Goal: Navigation & Orientation: Find specific page/section

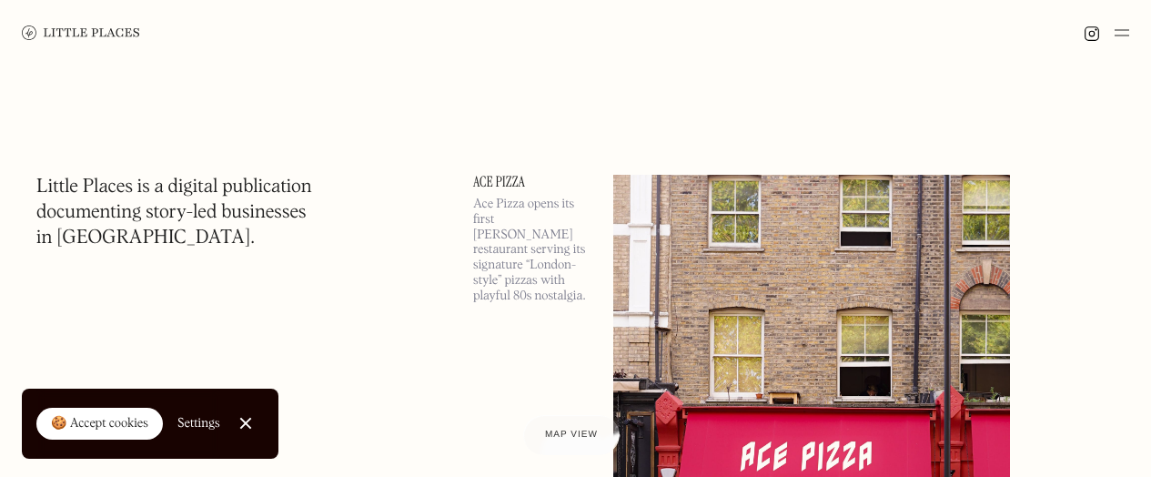
click at [69, 42] on link at bounding box center [81, 32] width 118 height 65
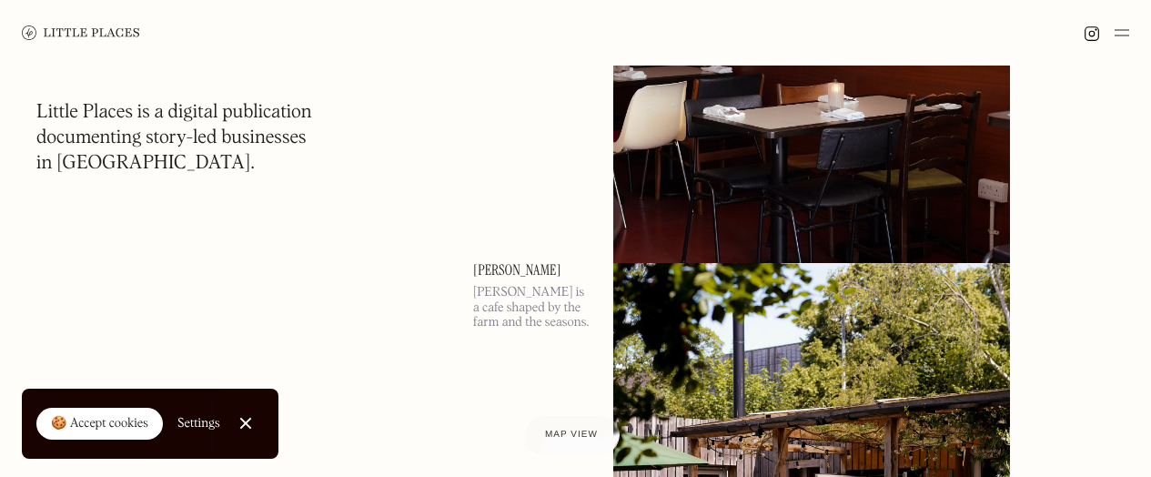
scroll to position [4982, 0]
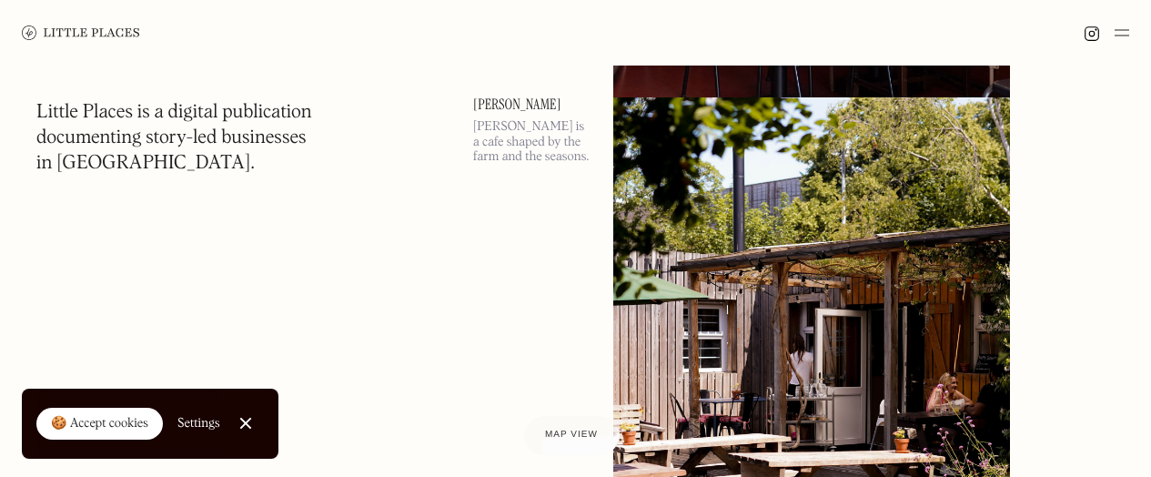
click at [85, 25] on img at bounding box center [81, 32] width 118 height 15
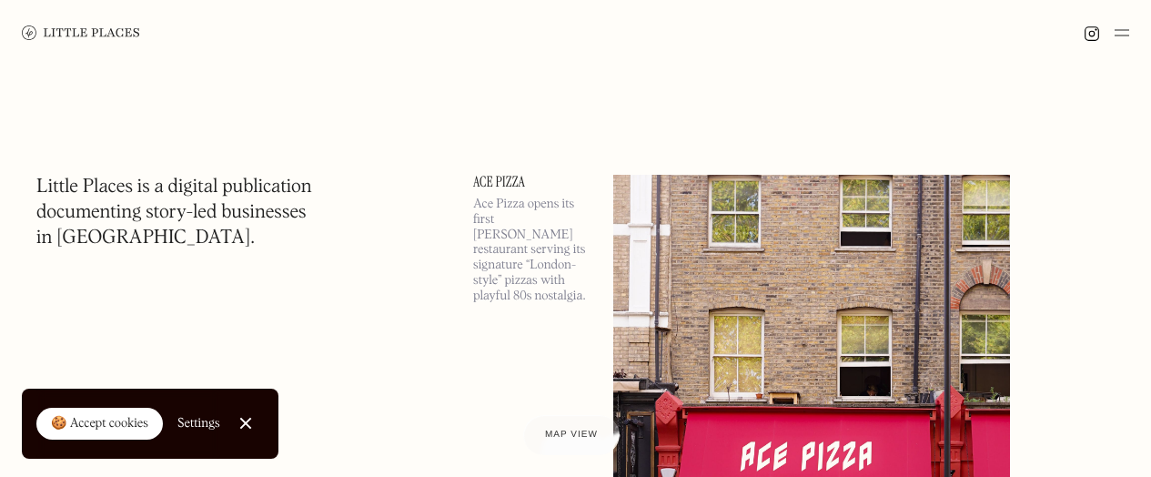
click at [1114, 31] on img at bounding box center [1121, 33] width 15 height 22
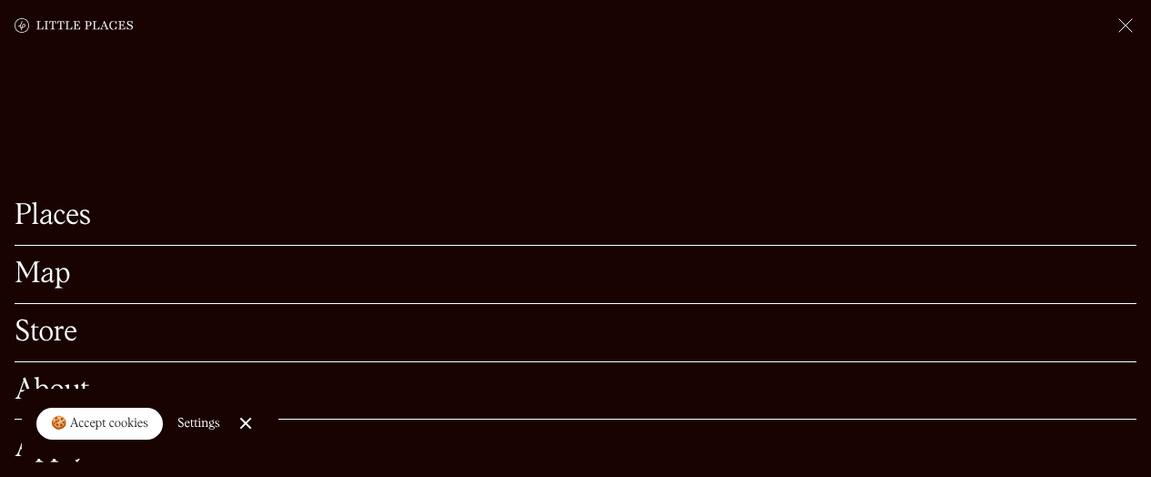
click at [77, 262] on link "Map" at bounding box center [576, 274] width 1122 height 28
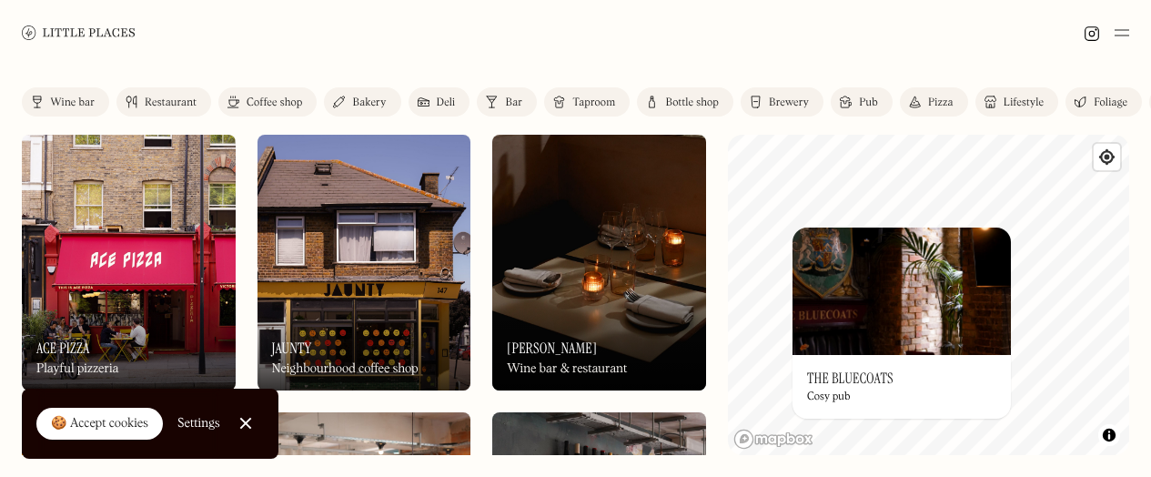
click at [860, 363] on div "On Our Radar The Bluecoats Cosy pub" at bounding box center [901, 387] width 218 height 64
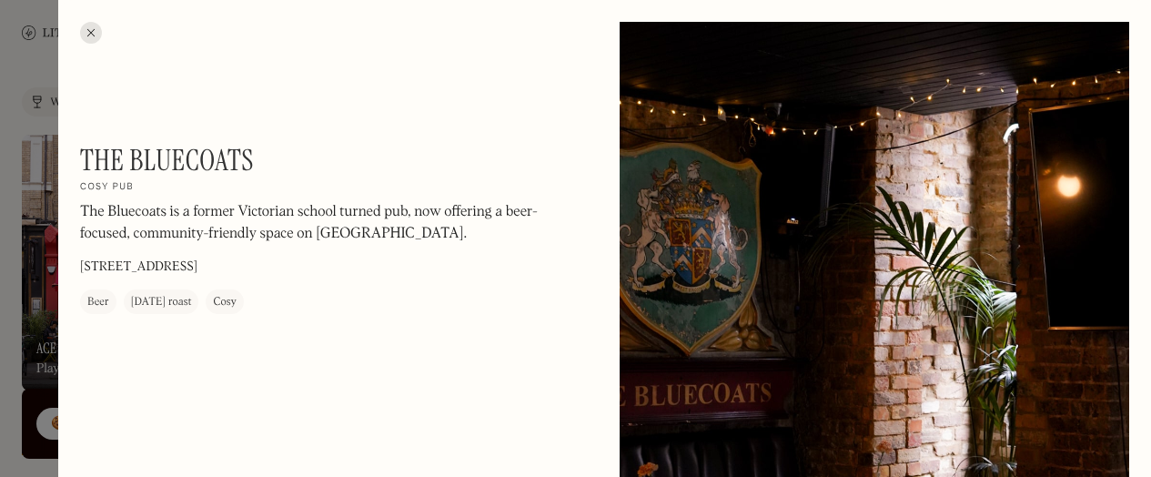
click at [27, 217] on div at bounding box center [575, 238] width 1151 height 477
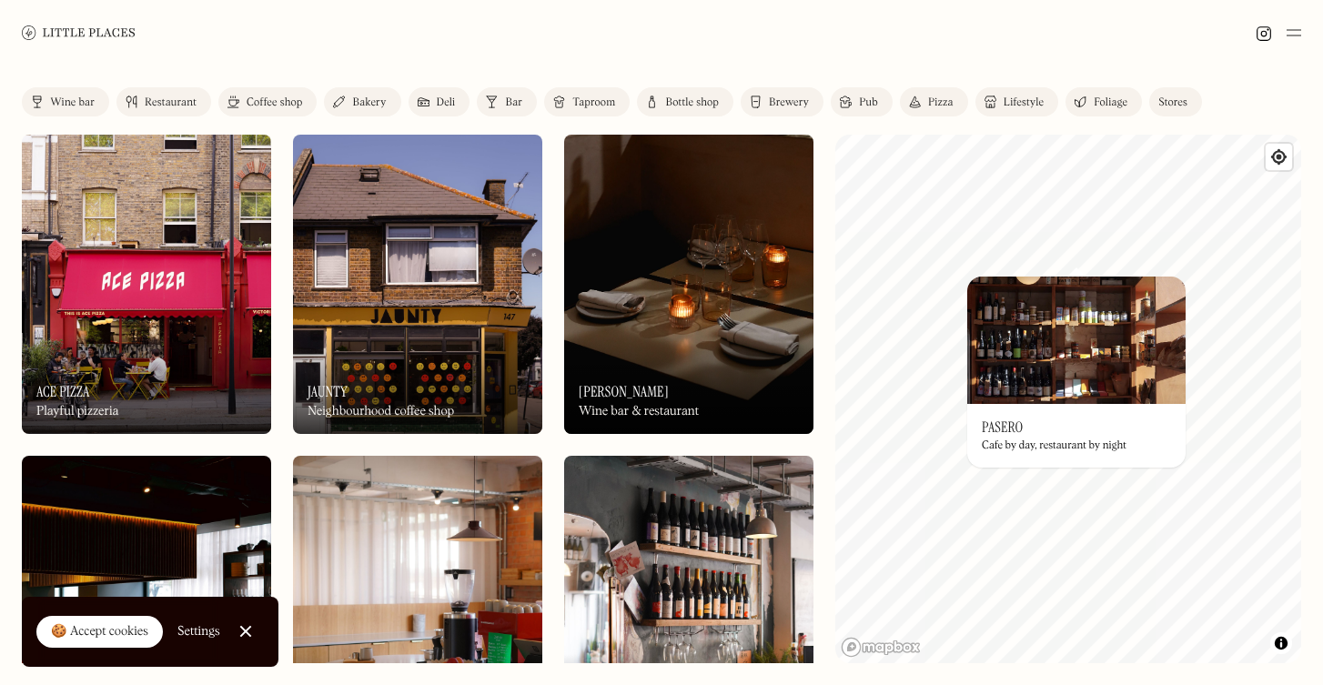
click at [995, 402] on img at bounding box center [1076, 340] width 218 height 127
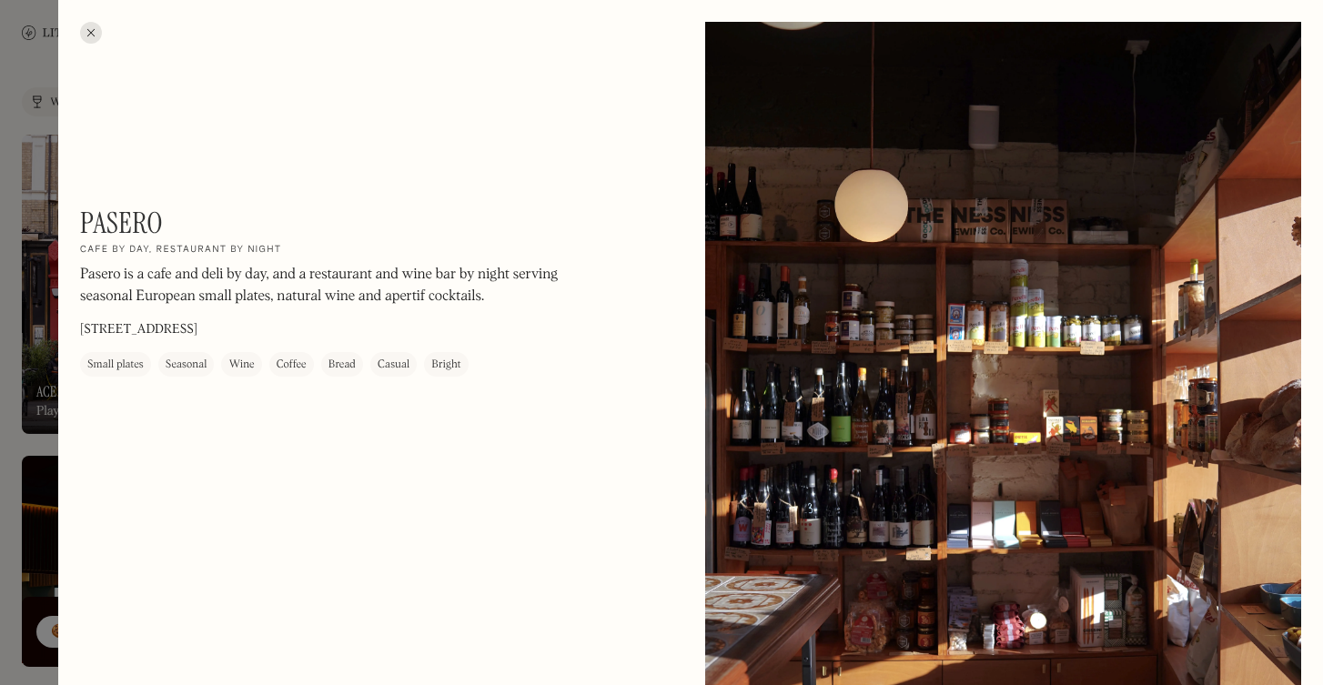
click at [573, 262] on div "Pasero On Our Radar Cafe by day, restaurant by night Pasero is a cafe and deli …" at bounding box center [378, 291] width 596 height 171
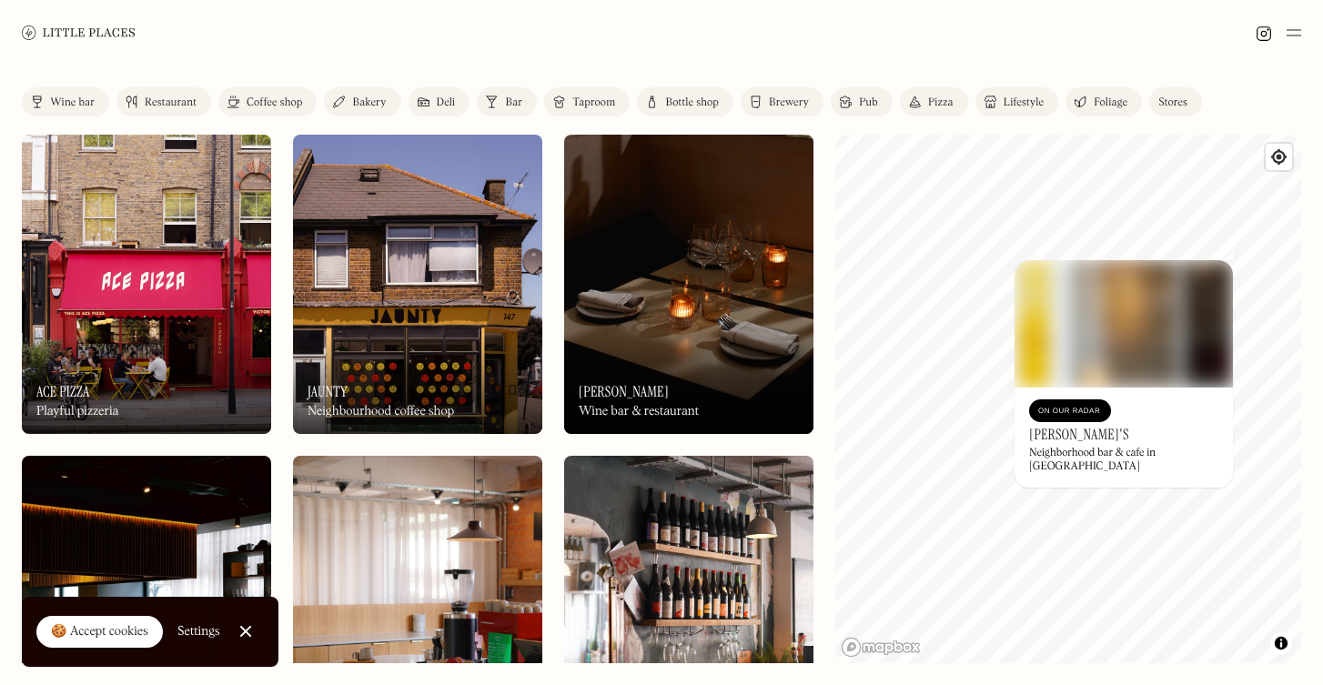
click at [1150, 397] on div "On Our Radar [PERSON_NAME]'s Neighborhood bar & cafe in [GEOGRAPHIC_DATA]" at bounding box center [1123, 438] width 218 height 100
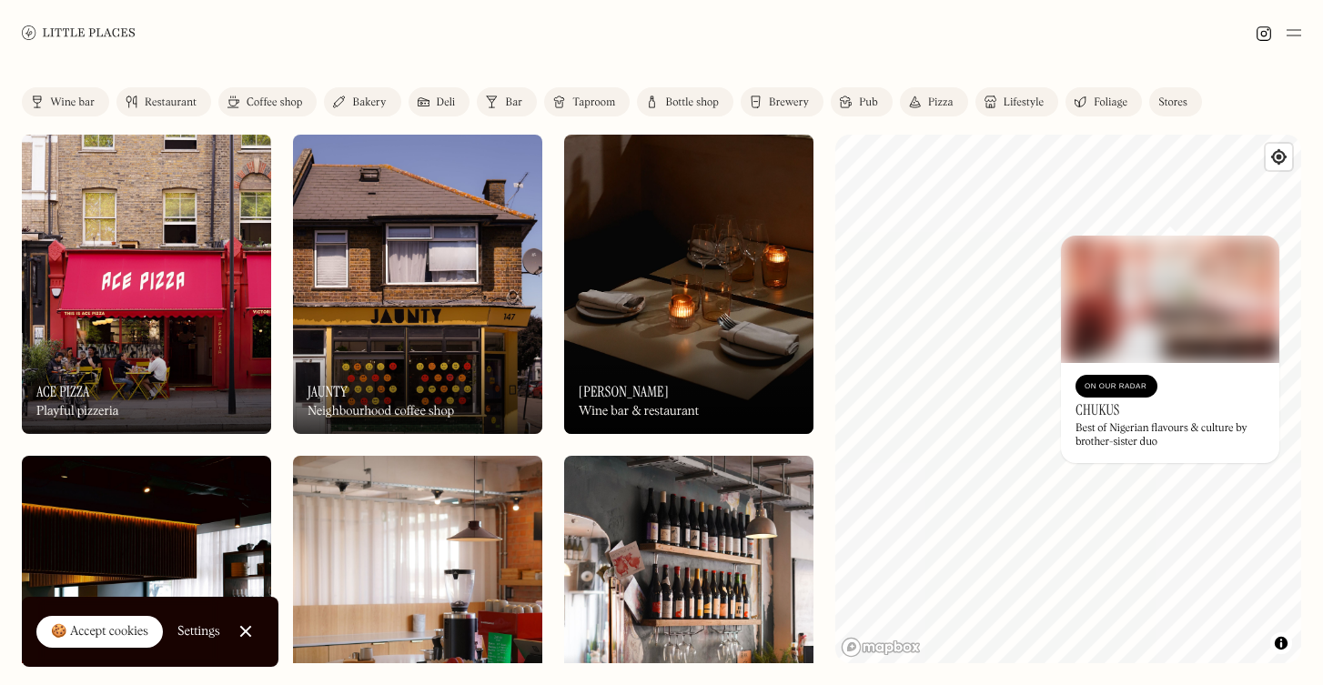
click at [1150, 242] on img at bounding box center [1170, 299] width 218 height 127
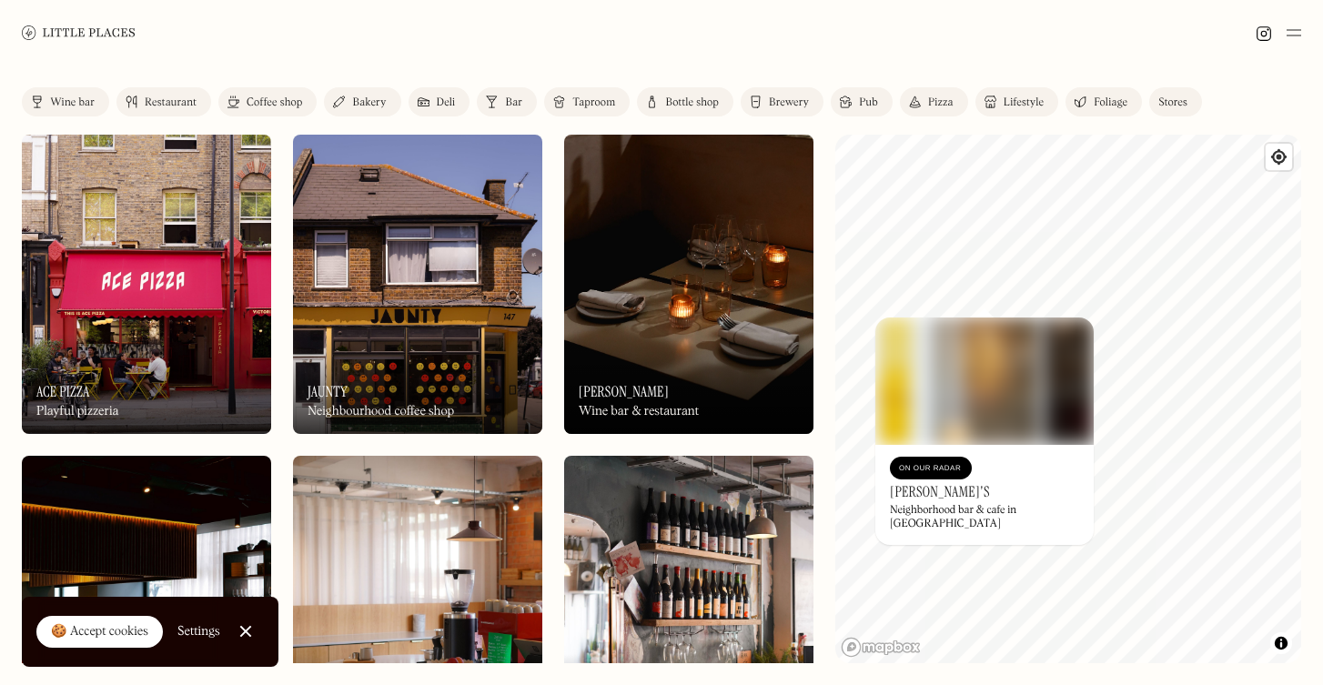
click at [981, 323] on img at bounding box center [984, 380] width 218 height 127
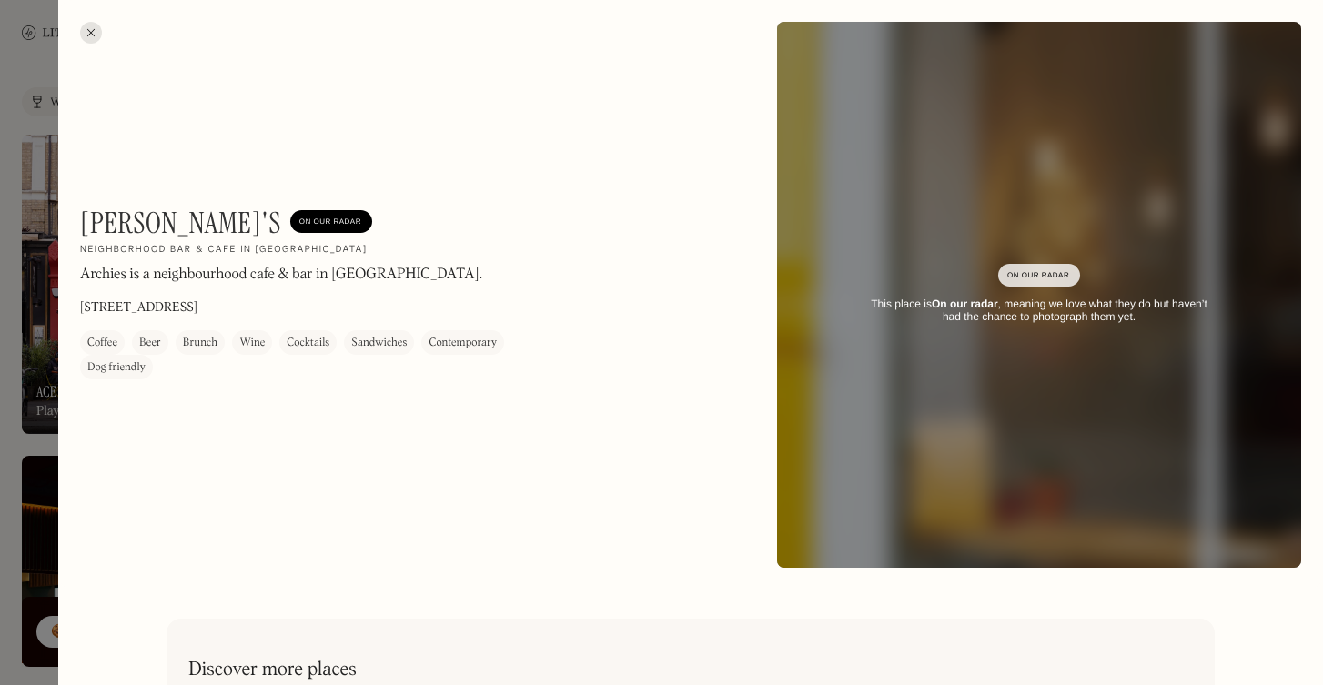
click at [948, 297] on strong "On our radar" at bounding box center [965, 303] width 66 height 13
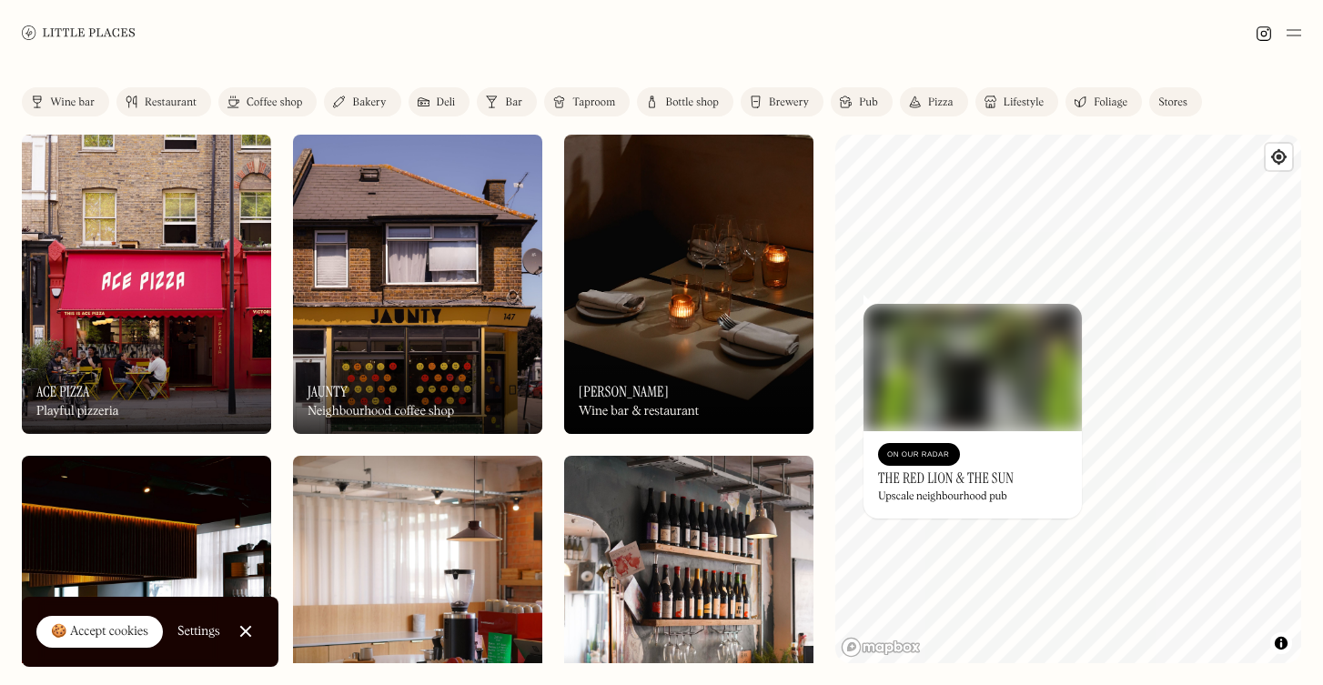
click at [880, 312] on div "© Mapbox © OpenStreetMap Improve this map On Our Radar The Red Lion & The Sun U…" at bounding box center [1068, 399] width 466 height 529
